Goal: Find specific page/section: Find specific page/section

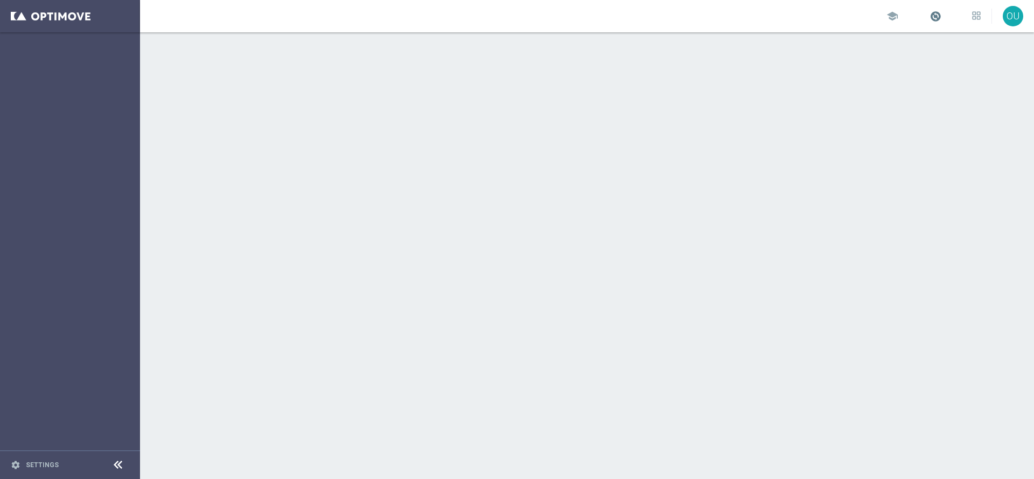
click at [934, 16] on div "school" at bounding box center [933, 16] width 94 height 18
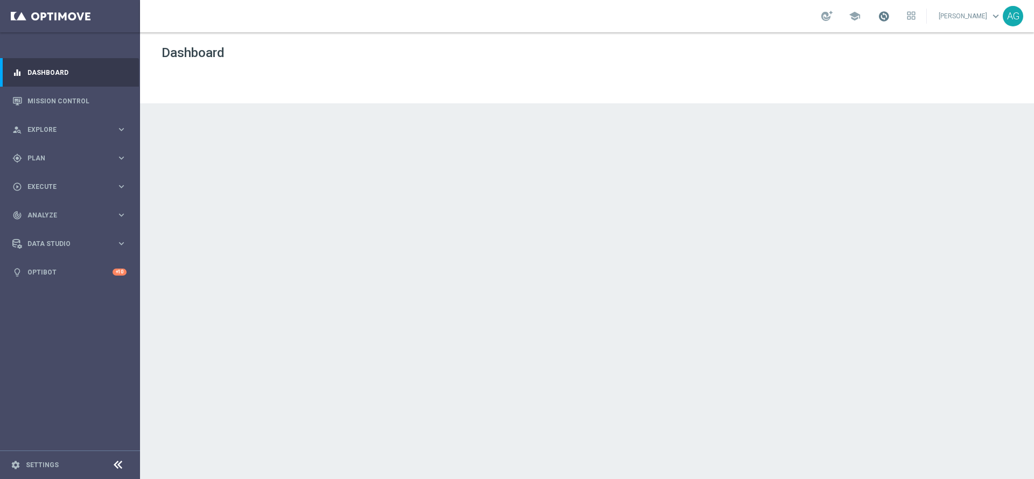
click at [878, 15] on span at bounding box center [884, 16] width 12 height 12
